Goal: Obtain resource: Download file/media

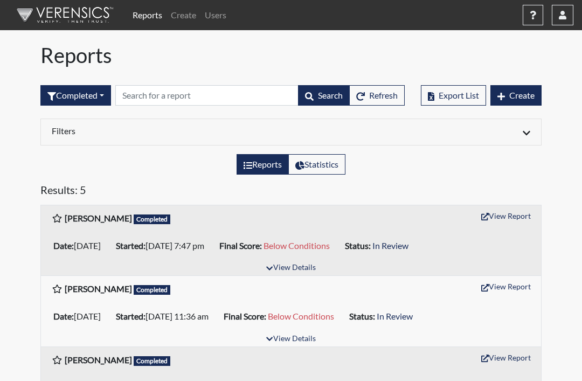
click at [287, 269] on button "View Details" at bounding box center [290, 268] width 59 height 15
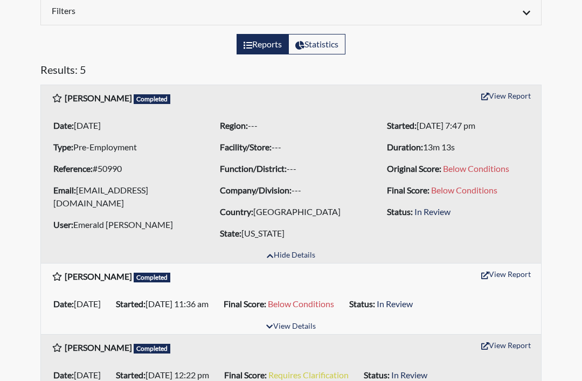
scroll to position [105, 0]
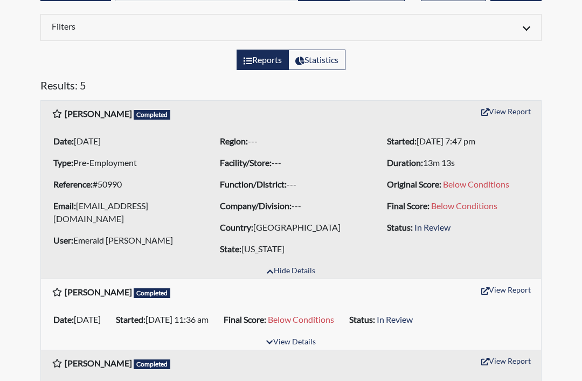
click at [288, 337] on button "View Details" at bounding box center [290, 342] width 59 height 15
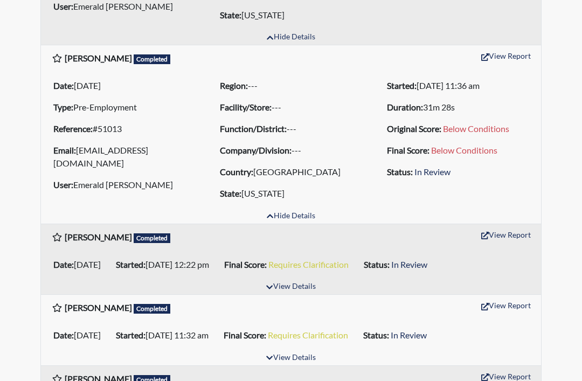
scroll to position [368, 0]
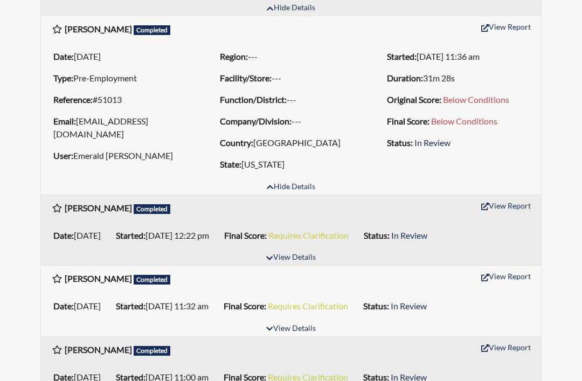
click at [295, 257] on button "View Details" at bounding box center [290, 258] width 59 height 15
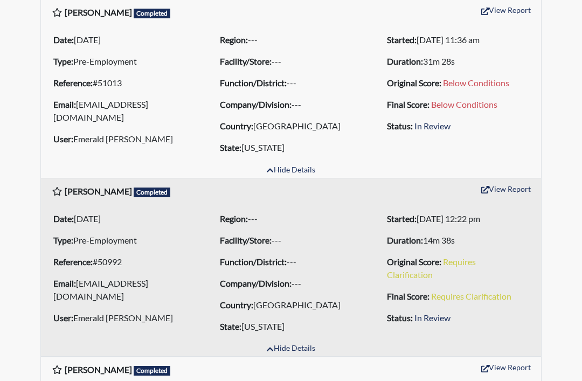
scroll to position [475, 0]
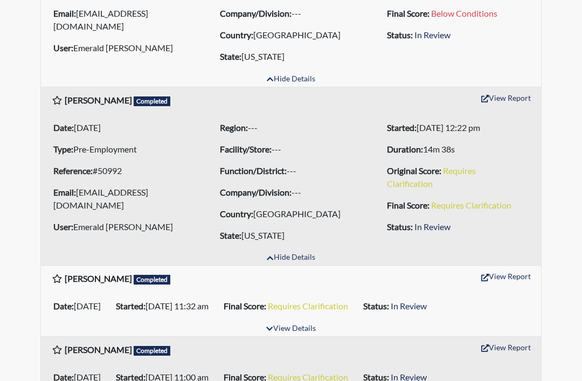
click at [296, 332] on button "View Details" at bounding box center [290, 329] width 59 height 15
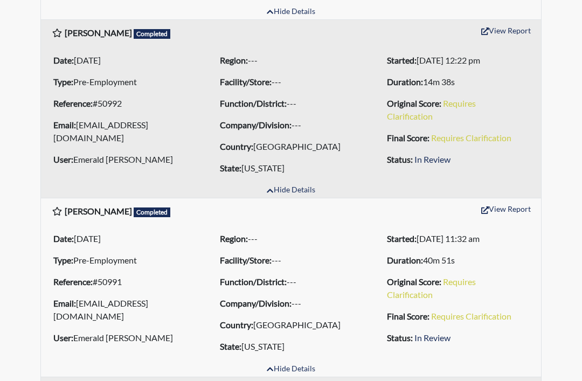
scroll to position [583, 0]
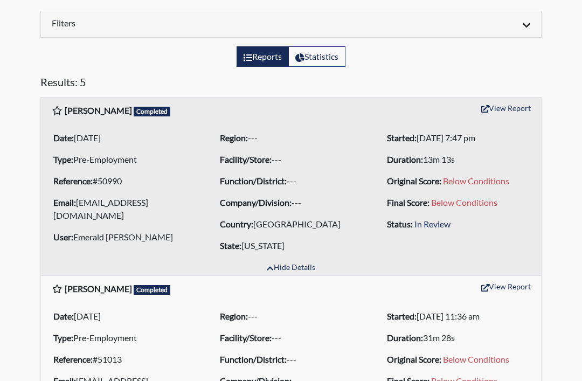
scroll to position [102, 0]
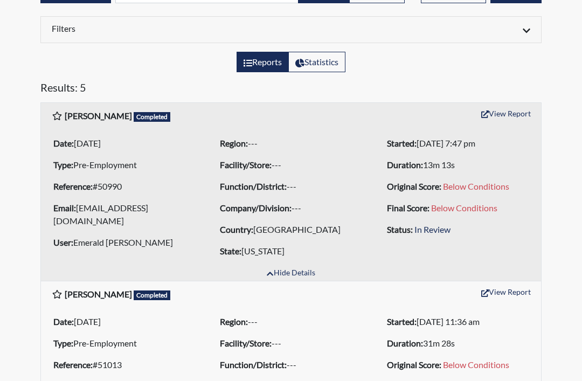
click at [510, 107] on button "View Report" at bounding box center [506, 114] width 59 height 17
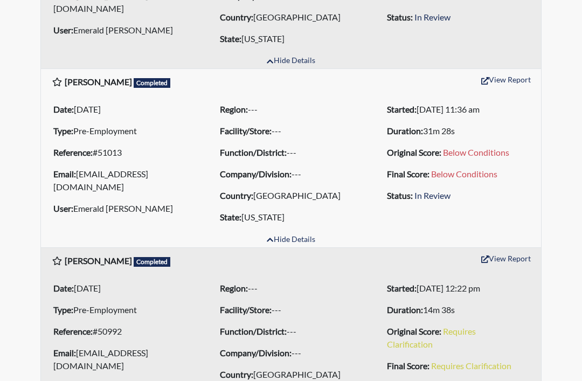
scroll to position [315, 0]
click at [294, 245] on button "Hide Details" at bounding box center [291, 240] width 58 height 15
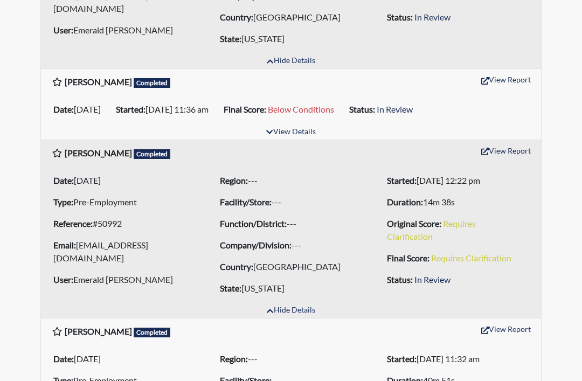
click at [311, 130] on button "View Details" at bounding box center [290, 132] width 59 height 15
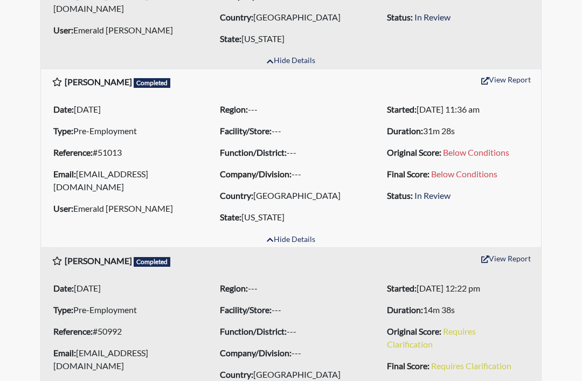
click at [519, 259] on button "View Report" at bounding box center [506, 258] width 59 height 17
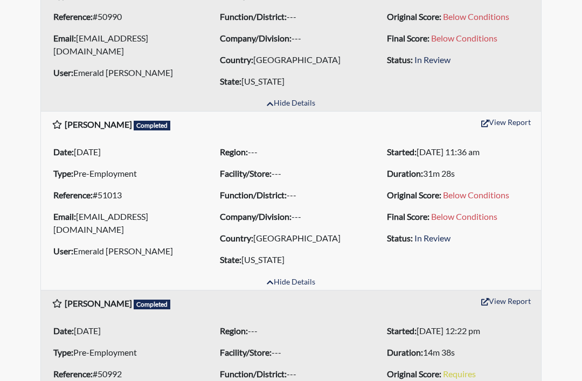
scroll to position [252, 0]
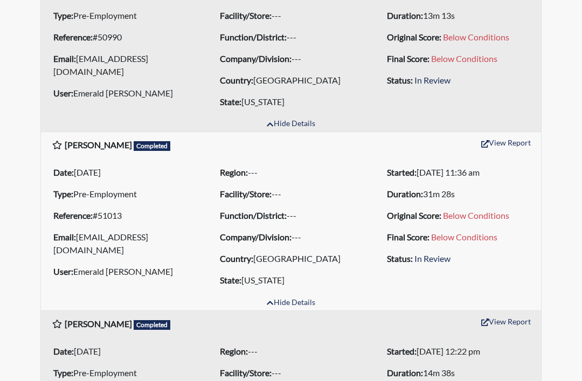
click at [497, 150] on button "View Report" at bounding box center [506, 142] width 59 height 17
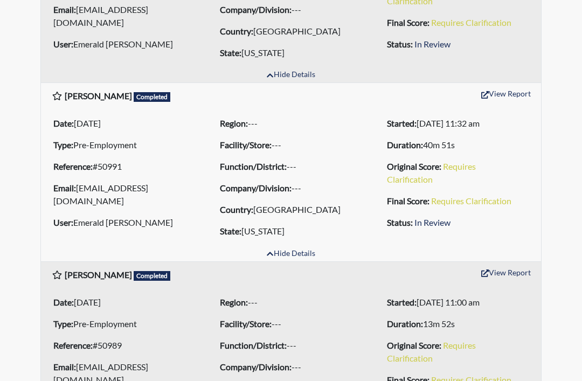
scroll to position [691, 0]
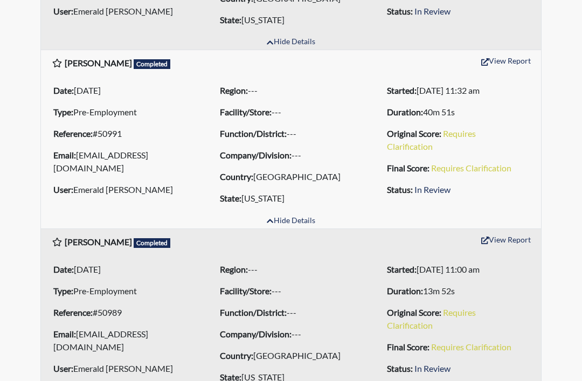
click at [507, 237] on button "View Report" at bounding box center [506, 239] width 59 height 17
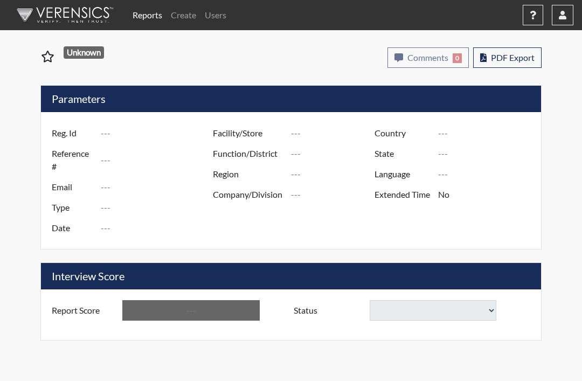
type input "Keith Hathorn"
type input "50990"
type input "Khathorn0321@gmail.com"
type input "Pre-Employment"
type input "[DATE]"
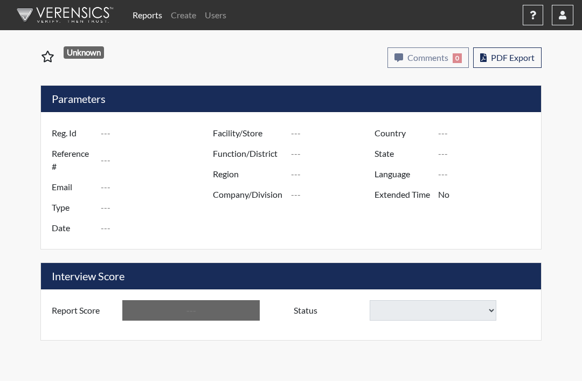
type input "[GEOGRAPHIC_DATA]"
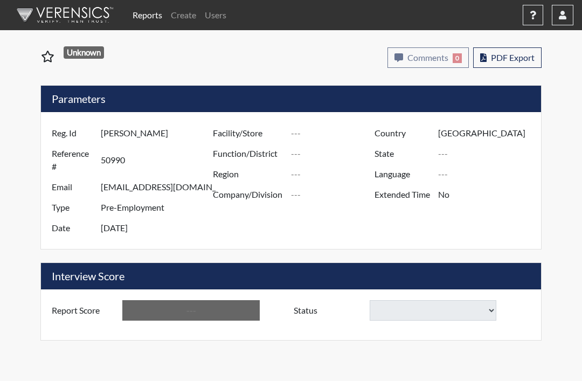
type input "[US_STATE]"
type input "English"
type input "Yes"
type input "Below Conditions"
select select
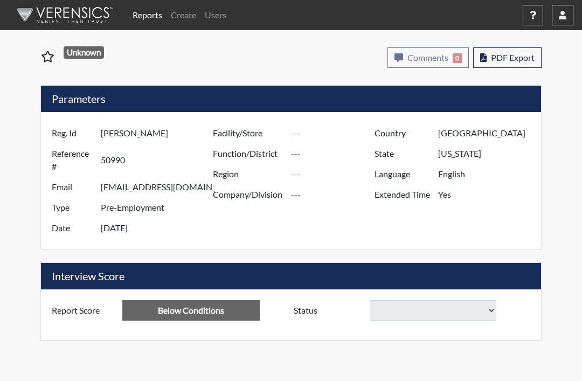
select select
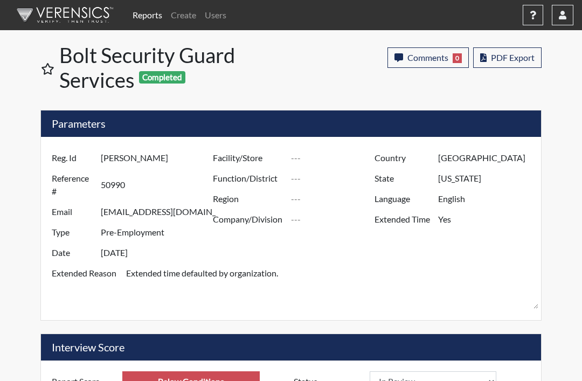
click at [530, 65] on button "PDF Export" at bounding box center [507, 57] width 68 height 20
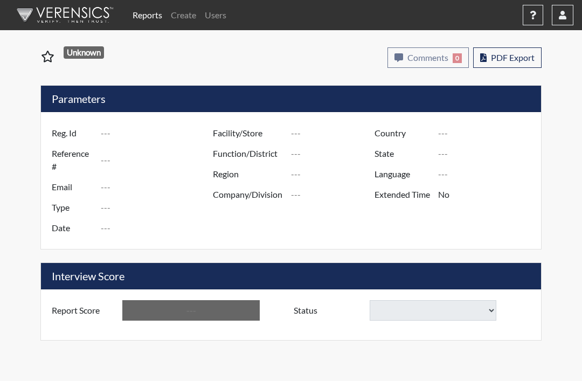
type input "Michael Beauregard"
type input "50992"
type input "mlbeauregard10@gmail.com"
type input "Pre-Employment"
type input "Aug 28, 2025"
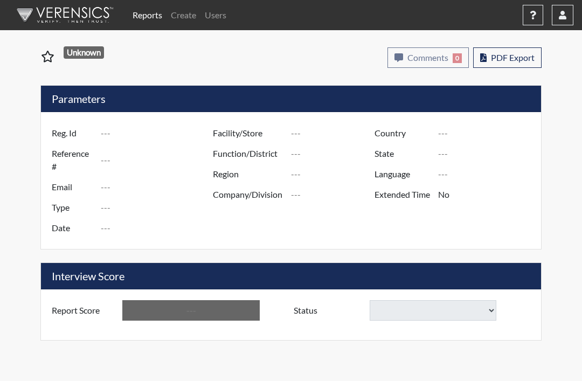
type input "[GEOGRAPHIC_DATA]"
type input "[US_STATE]"
type input "English"
type input "Yes"
type input "Requires Clarification"
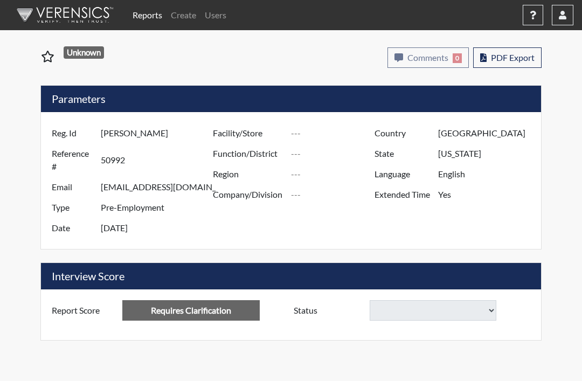
select select
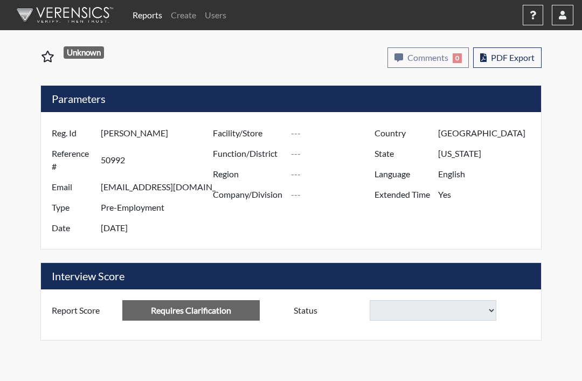
select select
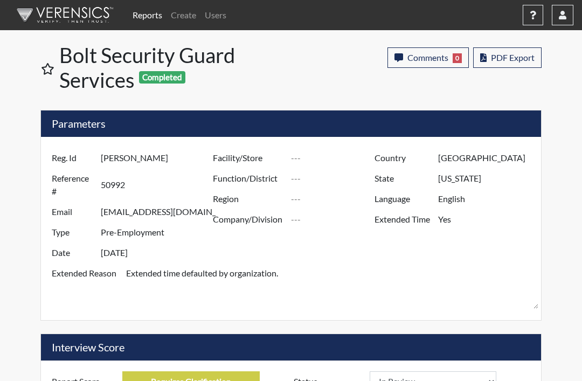
click at [522, 58] on span "PDF Export" at bounding box center [513, 57] width 44 height 10
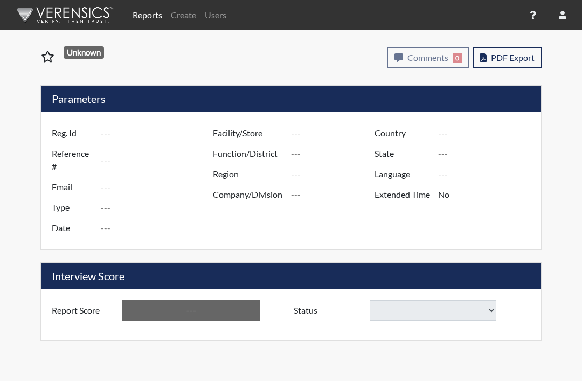
type input "Gerald Cooper"
type input "51013"
type input "geraldccoopersr@gmail.com"
type input "Pre-Employment"
type input "Aug 29, 2025"
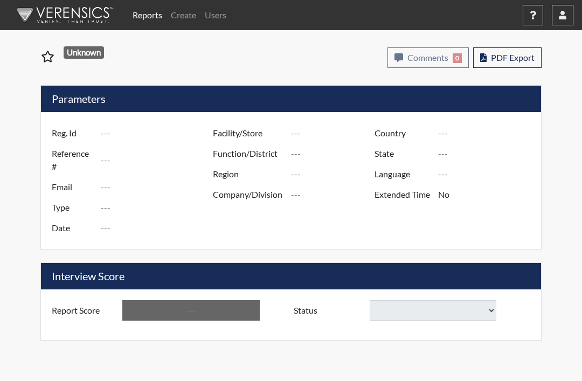
type input "[GEOGRAPHIC_DATA]"
type input "[US_STATE]"
type input "English"
type input "Yes"
type input "Below Conditions"
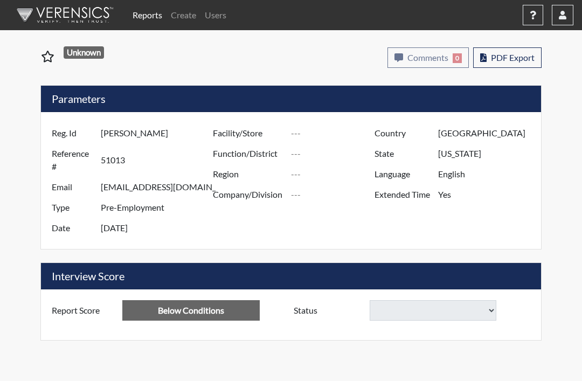
click at [505, 60] on span "PDF Export" at bounding box center [513, 57] width 44 height 10
select select
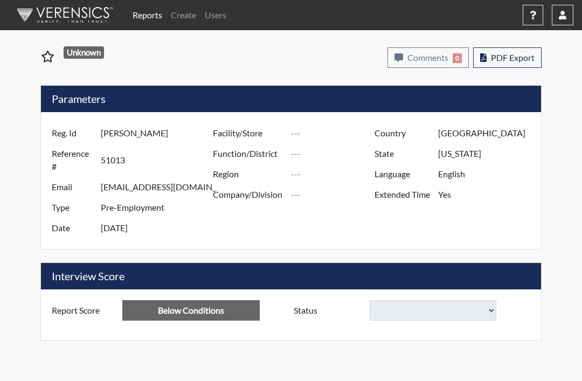
select select
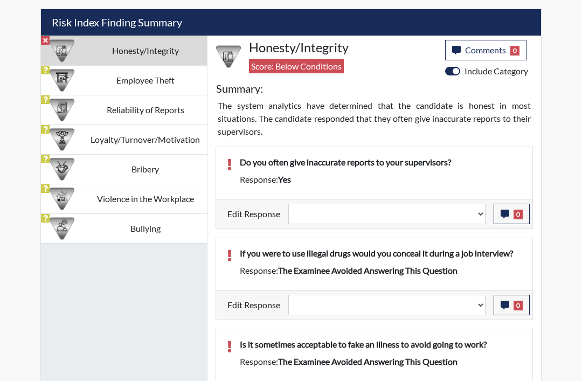
scroll to position [538885, 538689]
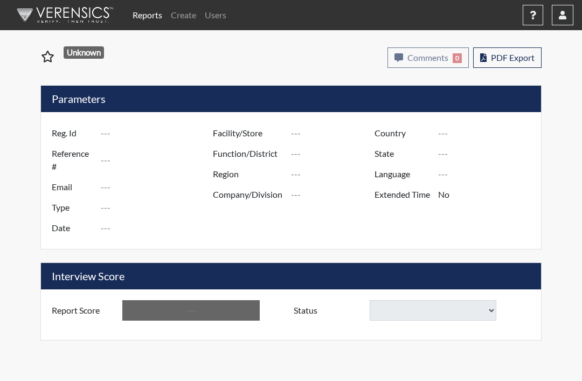
type input "[PERSON_NAME]"
type input "50989"
type input "[EMAIL_ADDRESS][DOMAIN_NAME]"
type input "Pre-Employment"
type input "[DATE]"
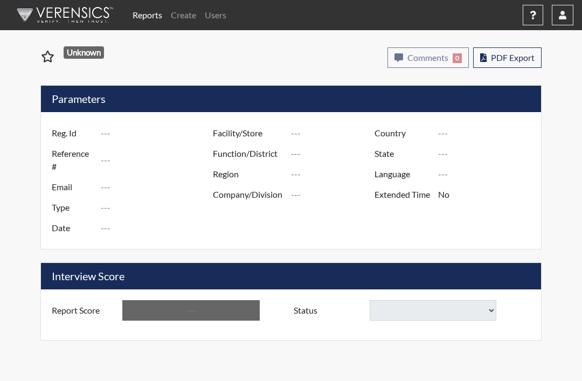
type input "[GEOGRAPHIC_DATA]"
type input "[US_STATE]"
type input "English"
type input "Yes"
type input "Requires Clarification"
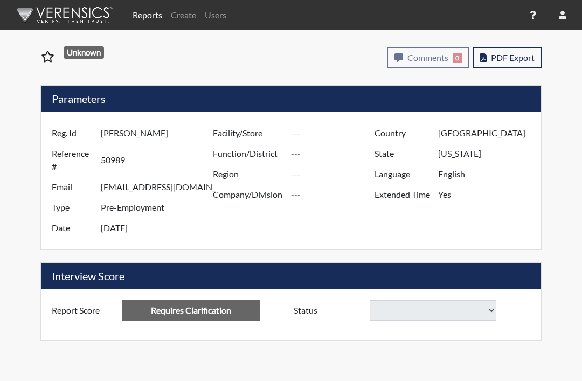
select select
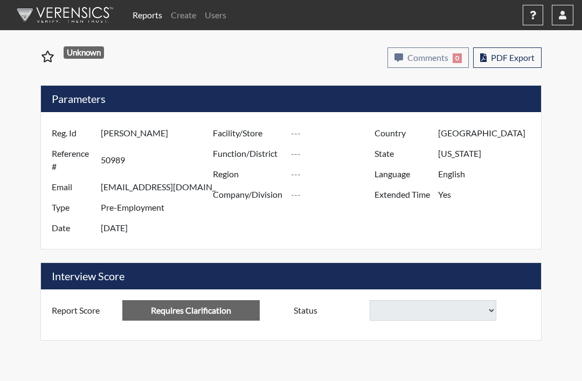
select select
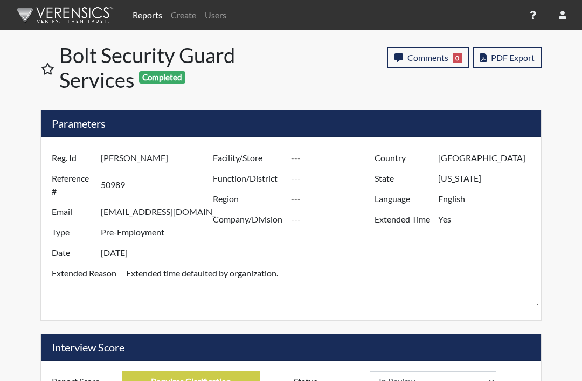
click at [526, 60] on span "PDF Export" at bounding box center [513, 57] width 44 height 10
